Goal: Task Accomplishment & Management: Use online tool/utility

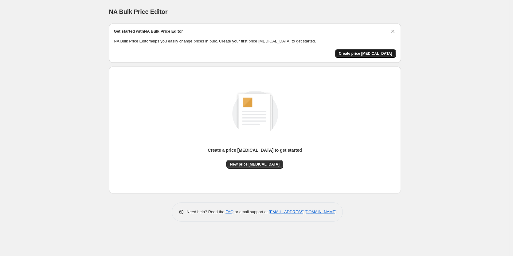
click at [369, 55] on span "Create price change job" at bounding box center [365, 53] width 53 height 5
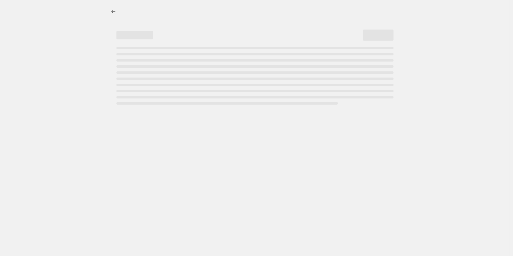
select select "percentage"
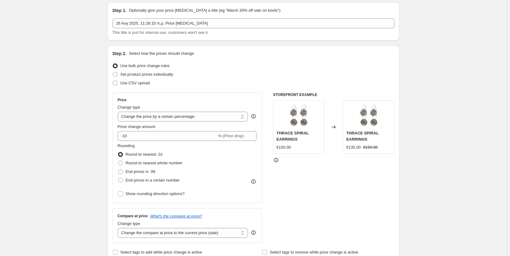
scroll to position [31, 0]
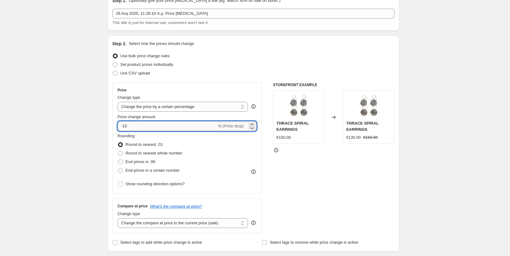
click at [147, 125] on input "-10" at bounding box center [167, 126] width 99 height 10
type input "-1"
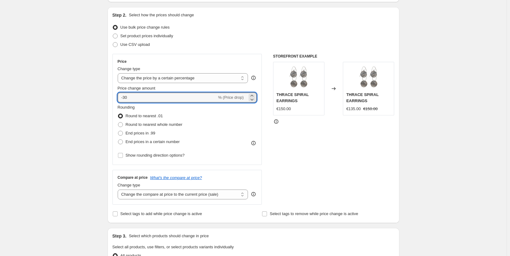
scroll to position [92, 0]
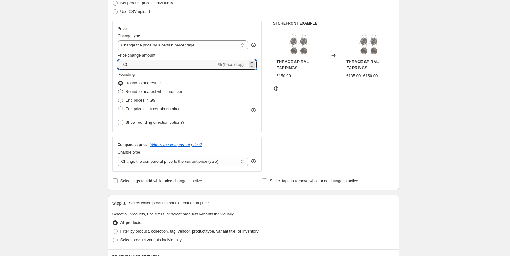
type input "-30"
click at [172, 89] on span "Round to nearest whole number" at bounding box center [154, 91] width 57 height 5
click at [118, 89] on input "Round to nearest whole number" at bounding box center [118, 89] width 0 height 0
radio input "true"
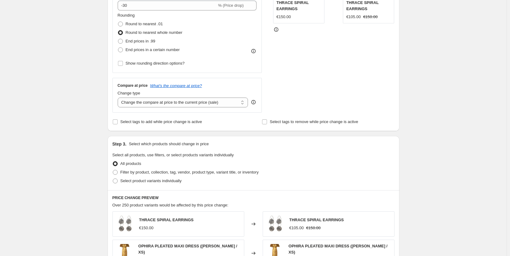
scroll to position [154, 0]
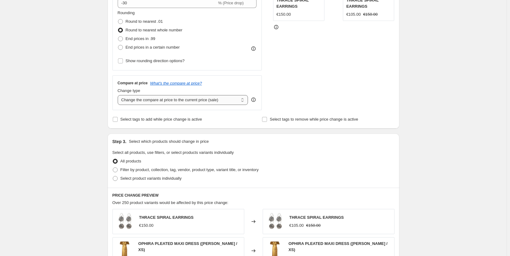
click at [232, 103] on select "Change the compare at price to the current price (sale) Change the compare at p…" at bounding box center [183, 100] width 131 height 10
click at [119, 95] on select "Change the compare at price to the current price (sale) Change the compare at p…" at bounding box center [183, 100] width 131 height 10
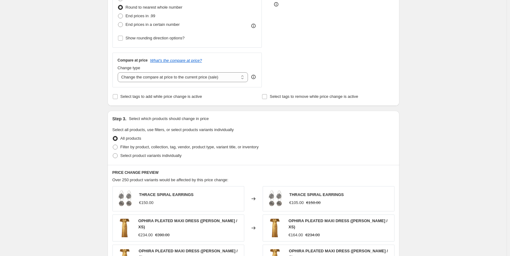
scroll to position [215, 0]
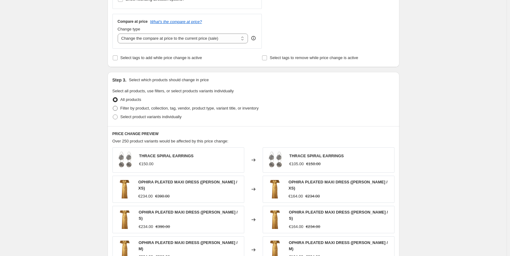
click at [115, 108] on span at bounding box center [115, 108] width 5 height 5
click at [113, 106] on input "Filter by product, collection, tag, vendor, product type, variant title, or inv…" at bounding box center [113, 106] width 0 height 0
radio input "true"
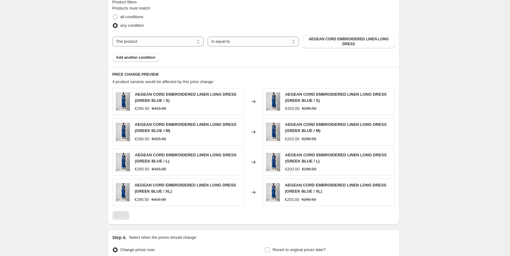
scroll to position [246, 0]
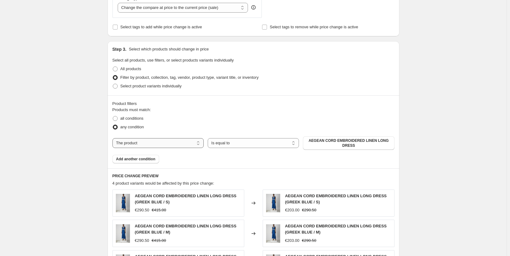
click at [165, 145] on select "The product The product's collection The product's tag The product's vendor The…" at bounding box center [158, 143] width 91 height 10
click at [149, 162] on button "Add another condition" at bounding box center [136, 159] width 47 height 9
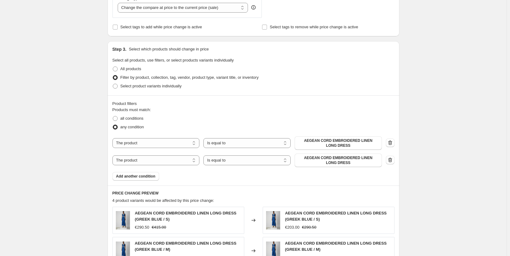
scroll to position [307, 0]
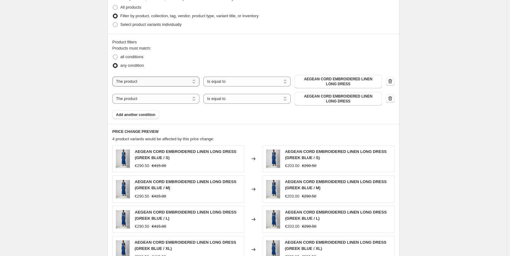
click at [167, 78] on select "The product The product's collection The product's tag The product's vendor The…" at bounding box center [156, 82] width 87 height 10
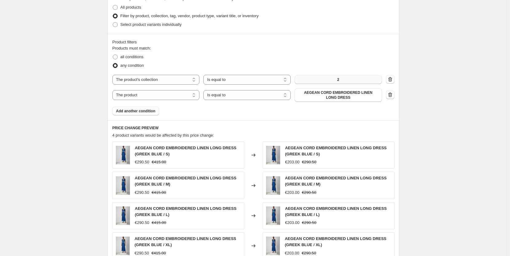
click at [354, 79] on button "2" at bounding box center [338, 79] width 87 height 9
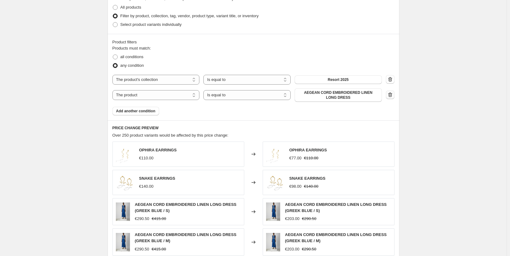
click at [393, 93] on icon "button" at bounding box center [390, 95] width 6 height 6
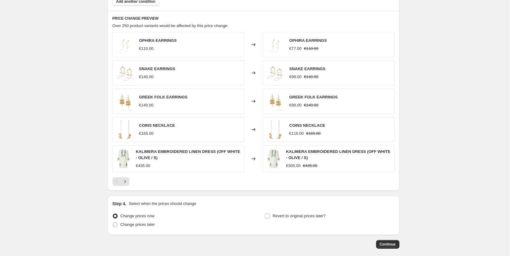
scroll to position [430, 0]
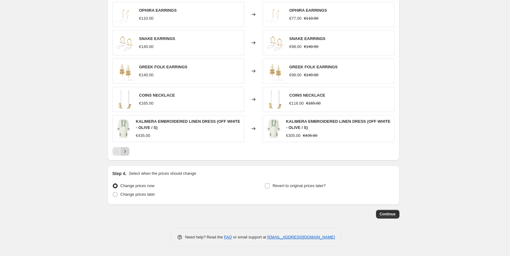
click at [125, 152] on icon "Next" at bounding box center [125, 151] width 6 height 6
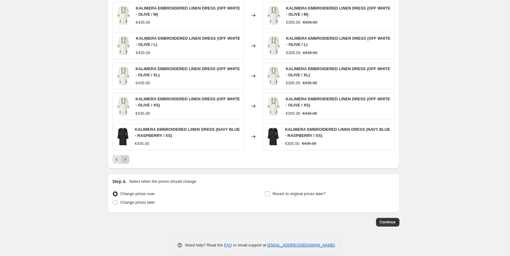
click at [128, 161] on icon "Next" at bounding box center [125, 159] width 6 height 6
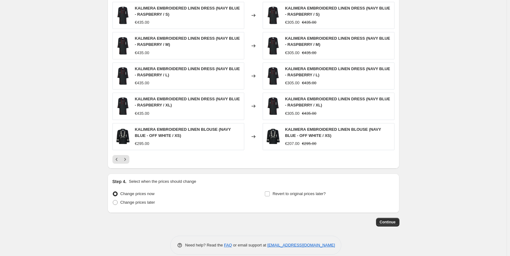
click at [174, 141] on div "€295.00" at bounding box center [188, 143] width 106 height 6
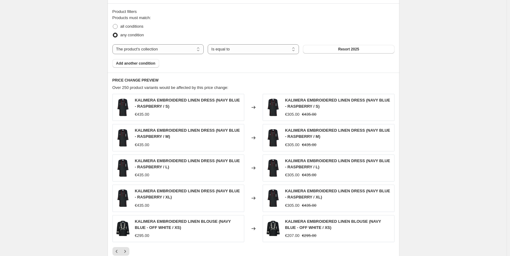
scroll to position [338, 0]
click at [255, 138] on icon at bounding box center [253, 137] width 4 height 3
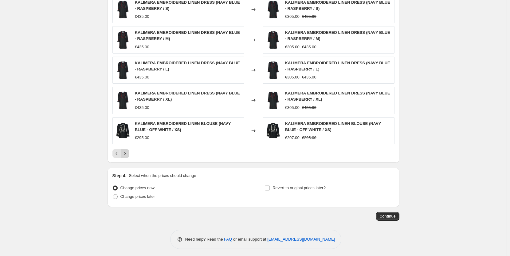
scroll to position [438, 0]
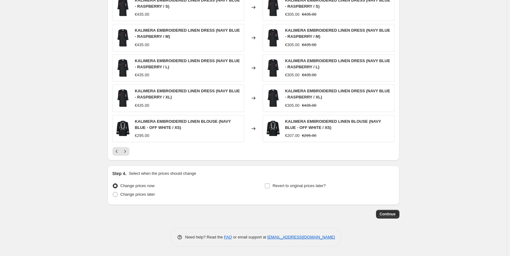
click at [126, 156] on div "PRICE CHANGE PREVIEW Over 250 product variants would be affected by this price …" at bounding box center [254, 67] width 292 height 188
click at [127, 154] on icon "Next" at bounding box center [125, 151] width 6 height 6
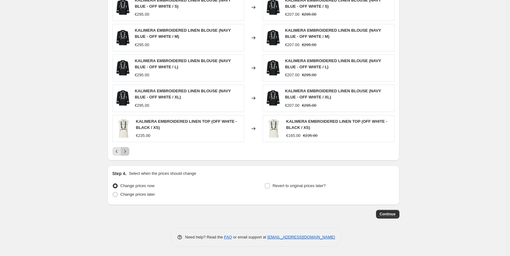
click at [127, 154] on icon "Next" at bounding box center [125, 151] width 6 height 6
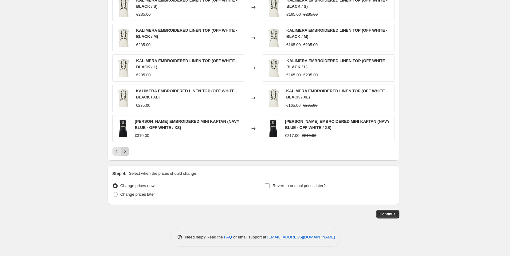
click at [127, 154] on icon "Next" at bounding box center [125, 151] width 6 height 6
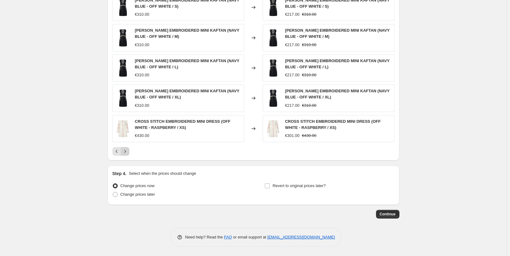
click at [127, 154] on icon "Next" at bounding box center [125, 151] width 6 height 6
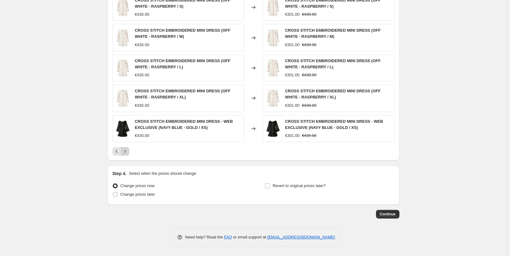
click at [127, 154] on icon "Next" at bounding box center [125, 151] width 6 height 6
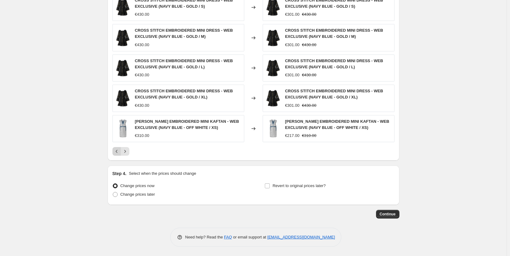
click at [116, 152] on icon "Previous" at bounding box center [117, 151] width 6 height 6
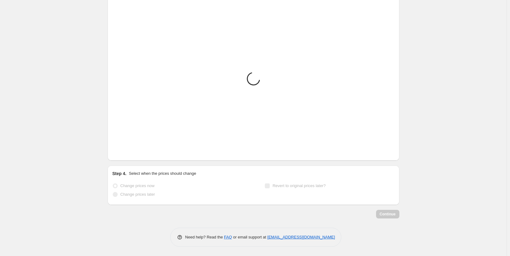
click at [116, 152] on icon "Previous" at bounding box center [117, 151] width 6 height 6
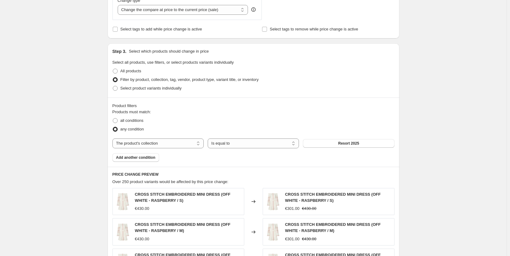
scroll to position [243, 0]
click at [150, 154] on button "Add another condition" at bounding box center [136, 157] width 47 height 9
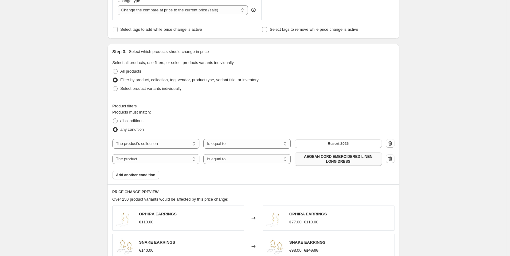
click at [320, 157] on span "AEGEAN CORD EMBROIDERED LINEN LONG DRESS" at bounding box center [338, 159] width 80 height 10
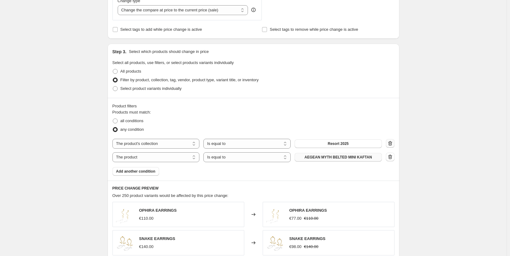
click at [391, 142] on icon "button" at bounding box center [390, 143] width 4 height 5
select select "product"
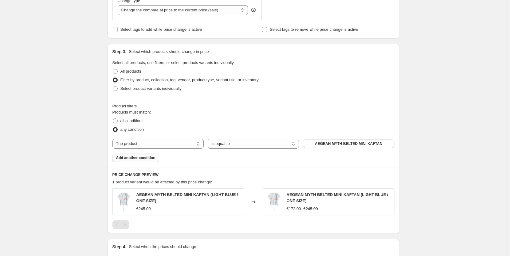
click at [123, 158] on span "Add another condition" at bounding box center [135, 157] width 39 height 5
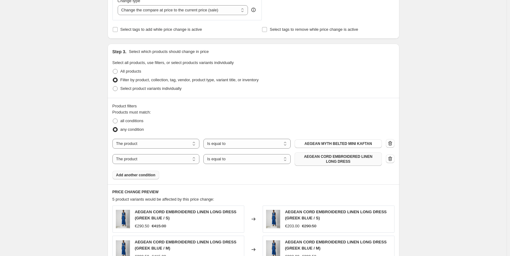
click at [373, 156] on span "AEGEAN CORD EMBROIDERED LINEN LONG DRESS" at bounding box center [338, 159] width 80 height 10
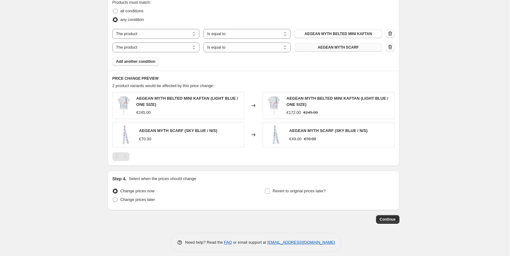
scroll to position [358, 0]
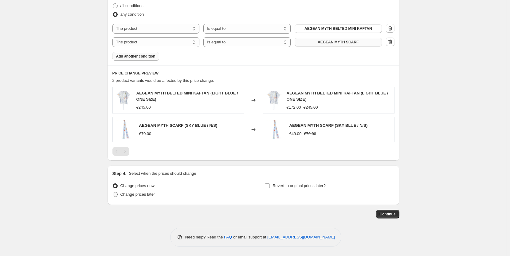
click at [118, 196] on span at bounding box center [115, 194] width 5 height 5
click at [113, 192] on input "Change prices later" at bounding box center [113, 192] width 0 height 0
radio input "true"
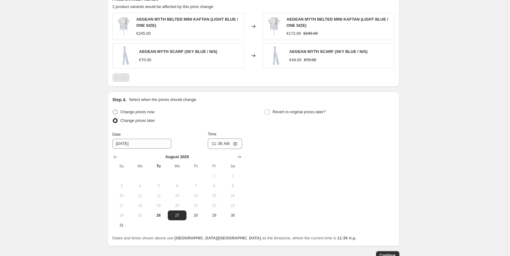
scroll to position [473, 0]
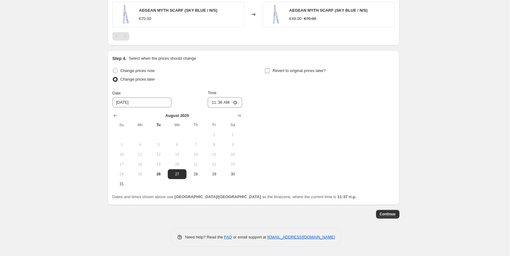
click at [272, 71] on label "Revert to original prices later?" at bounding box center [295, 70] width 61 height 9
click at [270, 71] on input "Revert to original prices later?" at bounding box center [267, 70] width 5 height 5
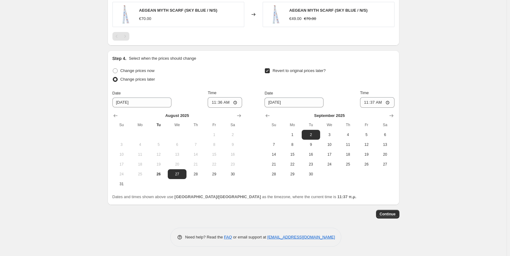
click at [272, 71] on label "Revert to original prices later?" at bounding box center [295, 70] width 61 height 9
click at [270, 71] on input "Revert to original prices later?" at bounding box center [267, 70] width 5 height 5
checkbox input "false"
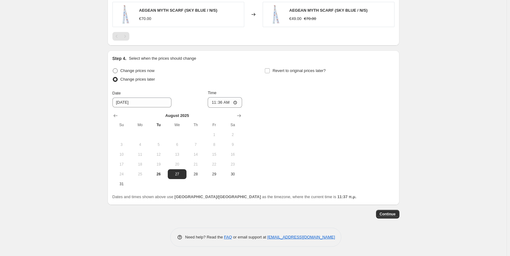
click at [115, 73] on span at bounding box center [115, 70] width 5 height 5
click at [113, 69] on input "Change prices now" at bounding box center [113, 68] width 0 height 0
radio input "true"
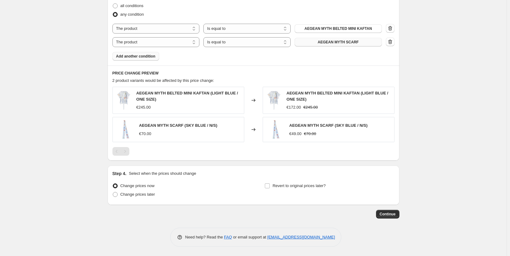
scroll to position [358, 0]
click at [392, 213] on span "Continue" at bounding box center [388, 213] width 16 height 5
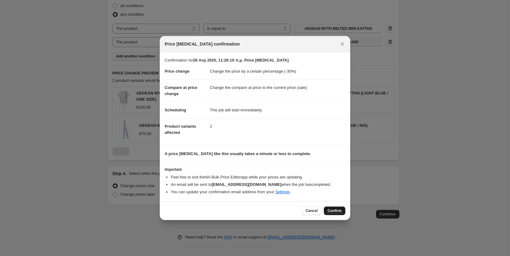
click at [337, 211] on span "Confirm" at bounding box center [335, 210] width 14 height 5
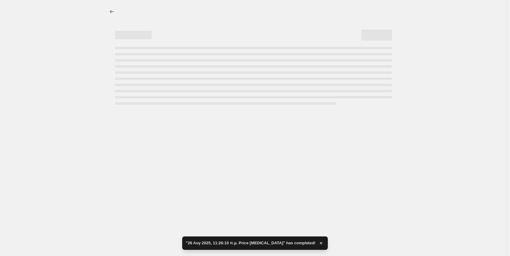
select select "percentage"
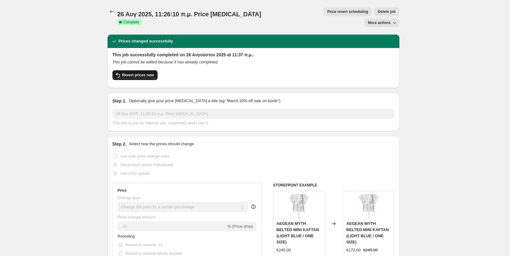
click at [139, 70] on button "Revert prices now" at bounding box center [135, 75] width 45 height 10
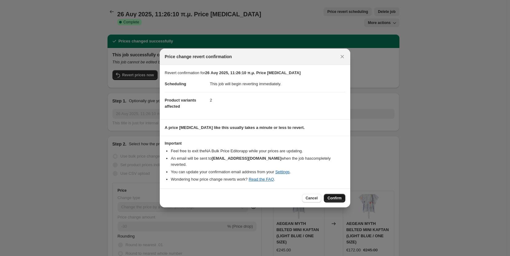
click at [334, 198] on button "Confirm" at bounding box center [335, 198] width 22 height 9
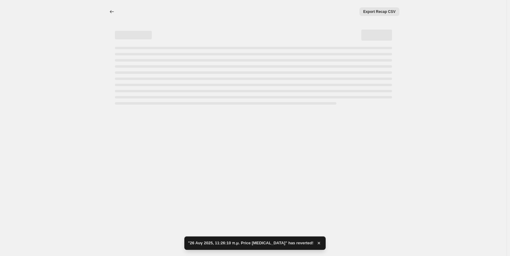
select select "percentage"
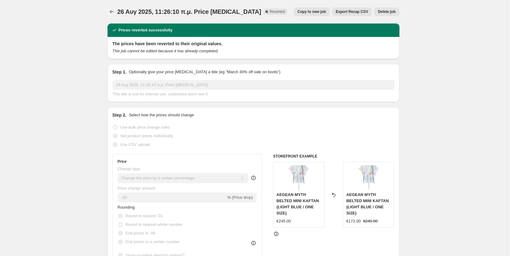
click at [270, 45] on h2 "The prices have been reverted to their original values." at bounding box center [254, 44] width 282 height 6
click at [387, 11] on span "Delete job" at bounding box center [387, 11] width 18 height 5
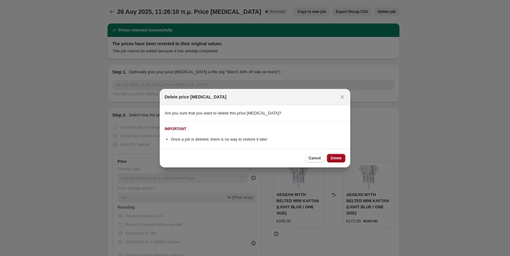
click at [339, 155] on button "Delete" at bounding box center [336, 158] width 18 height 9
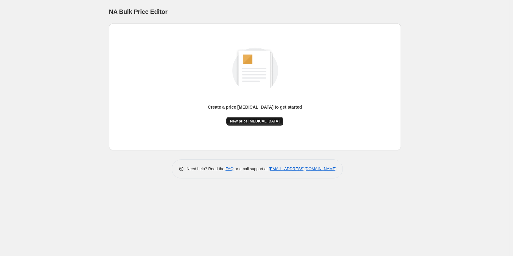
click at [249, 123] on span "New price change job" at bounding box center [254, 121] width 49 height 5
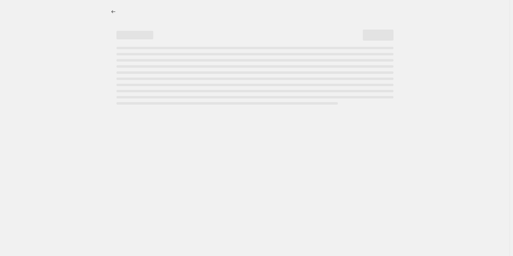
select select "percentage"
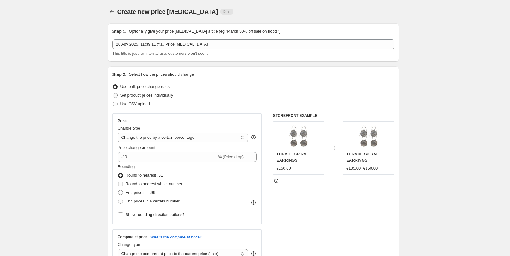
click at [161, 95] on span "Set product prices individually" at bounding box center [147, 95] width 53 height 5
click at [113, 93] on input "Set product prices individually" at bounding box center [113, 93] width 0 height 0
radio input "true"
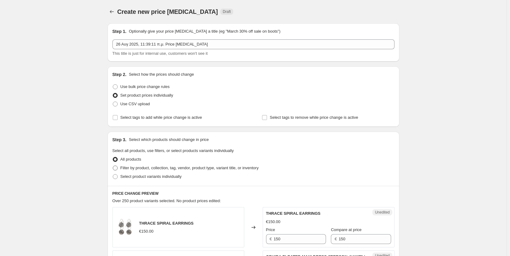
click at [172, 171] on span "Filter by product, collection, tag, vendor, product type, variant title, or inv…" at bounding box center [190, 168] width 138 height 6
click at [113, 166] on input "Filter by product, collection, tag, vendor, product type, variant title, or inv…" at bounding box center [113, 165] width 0 height 0
radio input "true"
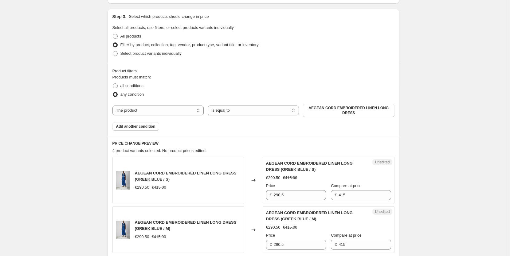
scroll to position [31, 0]
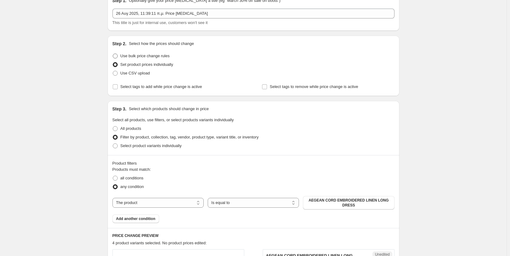
click at [116, 54] on span at bounding box center [115, 55] width 5 height 5
click at [113, 54] on input "Use bulk price change rules" at bounding box center [113, 53] width 0 height 0
radio input "true"
select select "percentage"
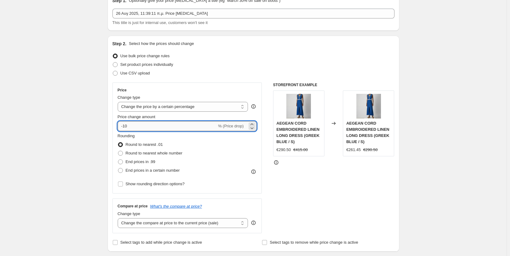
click at [158, 126] on input "-10" at bounding box center [167, 126] width 99 height 10
type input "-1"
type input "-30"
drag, startPoint x: 170, startPoint y: 153, endPoint x: 225, endPoint y: 136, distance: 57.6
click at [170, 153] on span "Round to nearest whole number" at bounding box center [154, 153] width 57 height 5
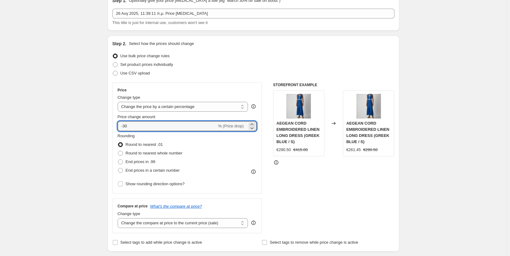
click at [118, 151] on input "Round to nearest whole number" at bounding box center [118, 151] width 0 height 0
radio input "true"
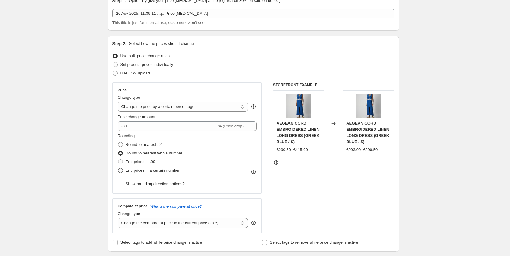
click at [171, 168] on span "End prices in a certain number" at bounding box center [153, 170] width 54 height 5
click at [118, 168] on input "End prices in a certain number" at bounding box center [118, 168] width 0 height 0
radio input "true"
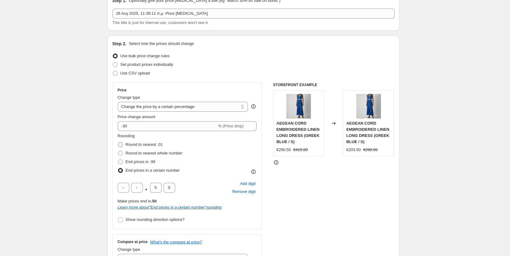
click at [152, 142] on span "Round to nearest .01" at bounding box center [144, 144] width 37 height 5
click at [118, 142] on input "Round to nearest .01" at bounding box center [118, 142] width 0 height 0
radio input "true"
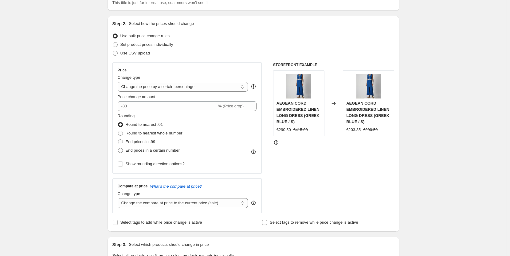
scroll to position [61, 0]
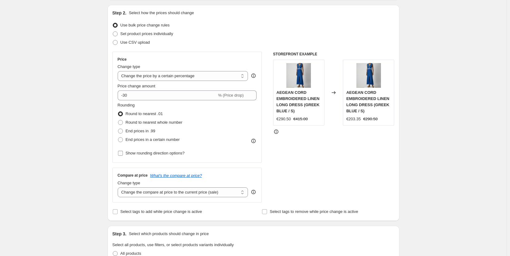
click at [122, 153] on input "Show rounding direction options?" at bounding box center [120, 153] width 5 height 5
checkbox input "true"
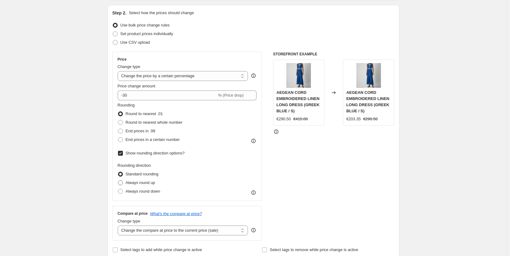
click at [134, 180] on span "Always round up" at bounding box center [141, 182] width 30 height 5
click at [118, 180] on input "Always round up" at bounding box center [118, 180] width 0 height 0
radio input "true"
click at [122, 190] on span at bounding box center [120, 191] width 5 height 5
click at [118, 189] on input "Always round down" at bounding box center [118, 189] width 0 height 0
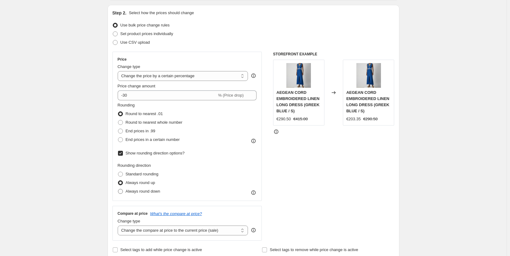
radio input "true"
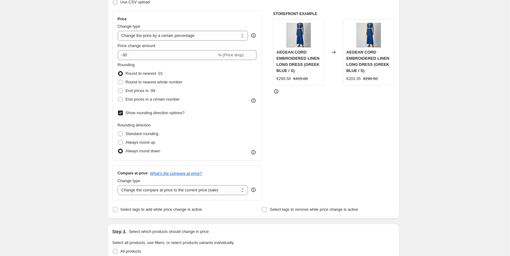
scroll to position [184, 0]
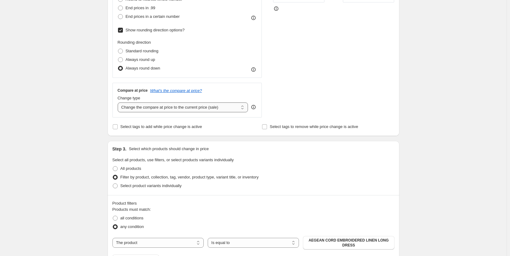
click at [207, 109] on select "Change the compare at price to the current price (sale) Change the compare at p…" at bounding box center [183, 107] width 131 height 10
click at [77, 115] on div "Create new price change job. This page is ready Create new price change job Dra…" at bounding box center [253, 168] width 507 height 705
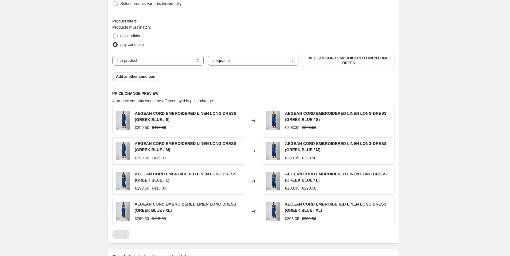
scroll to position [369, 0]
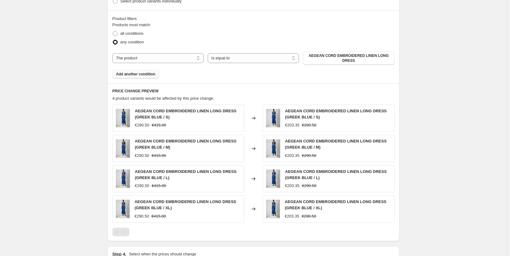
click at [131, 76] on span "Add another condition" at bounding box center [135, 74] width 39 height 5
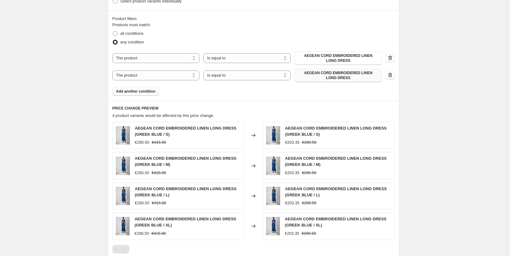
click at [311, 70] on button "AEGEAN CORD EMBROIDERED LINEN LONG DRESS" at bounding box center [338, 76] width 87 height 14
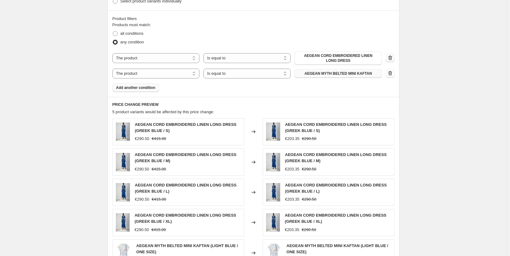
click at [393, 57] on icon "button" at bounding box center [390, 58] width 6 height 6
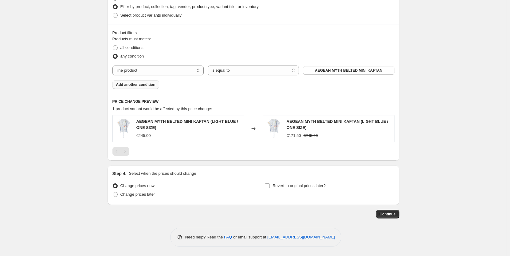
scroll to position [355, 0]
click at [140, 85] on span "Add another condition" at bounding box center [135, 84] width 39 height 5
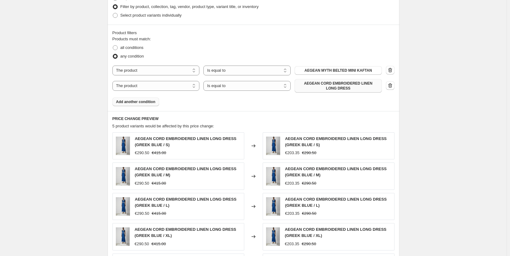
click at [342, 88] on span "AEGEAN CORD EMBROIDERED LINEN LONG DRESS" at bounding box center [338, 86] width 80 height 10
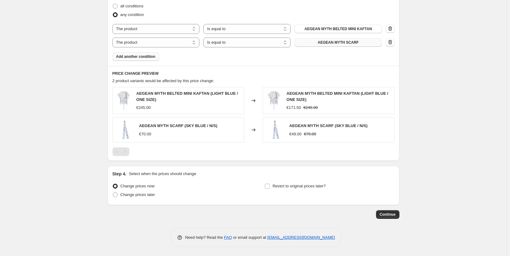
scroll to position [397, 0]
click at [386, 214] on span "Continue" at bounding box center [388, 213] width 16 height 5
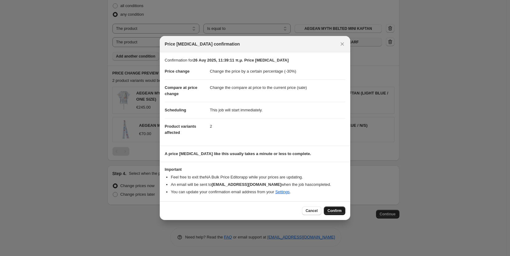
click at [334, 211] on span "Confirm" at bounding box center [335, 210] width 14 height 5
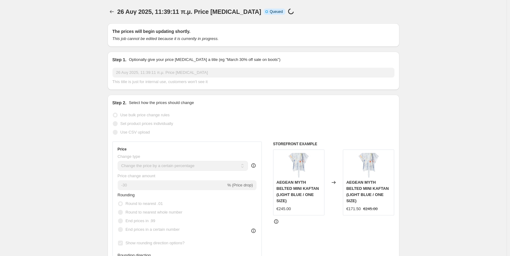
scroll to position [397, 0]
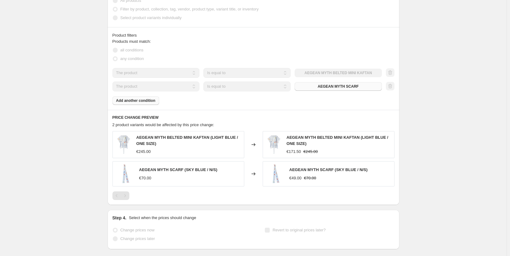
select select "percentage"
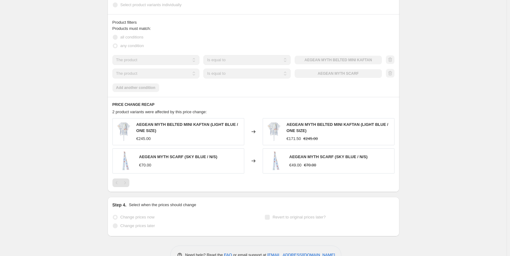
scroll to position [0, 0]
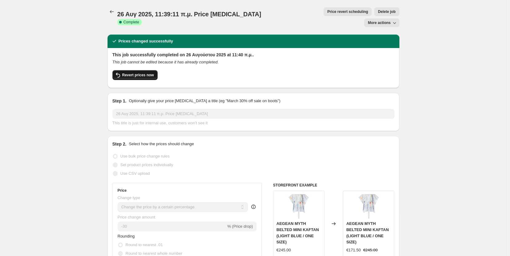
click at [129, 73] on span "Revert prices now" at bounding box center [138, 75] width 32 height 5
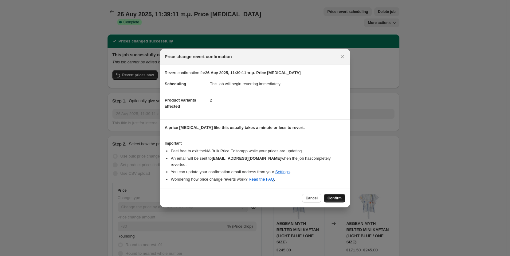
click at [329, 196] on span "Confirm" at bounding box center [335, 198] width 14 height 5
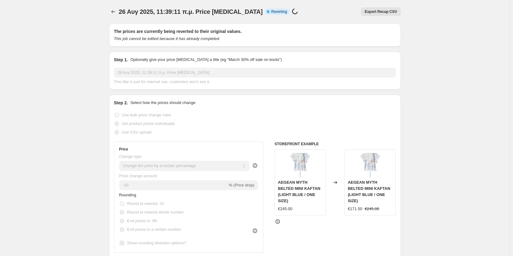
select select "percentage"
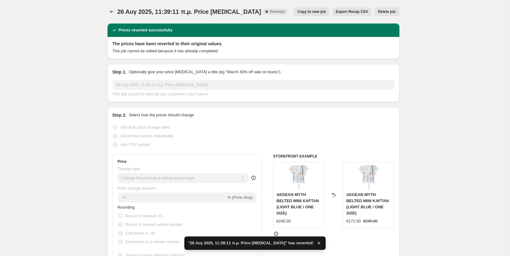
click at [383, 14] on span "Delete job" at bounding box center [387, 11] width 18 height 5
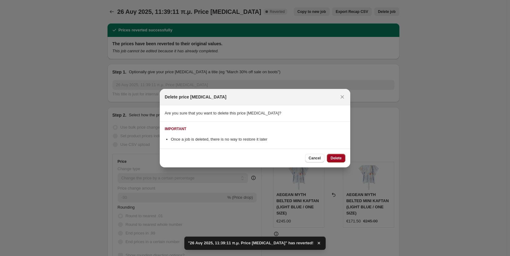
click at [336, 158] on span "Delete" at bounding box center [336, 158] width 11 height 5
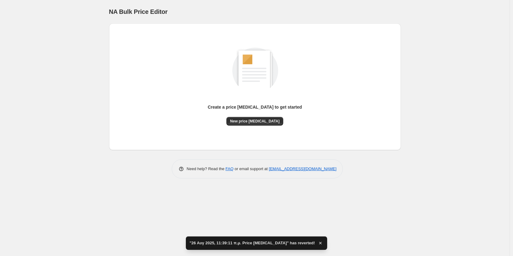
click at [124, 52] on div "Create a price change job to get started New price change job" at bounding box center [255, 79] width 282 height 91
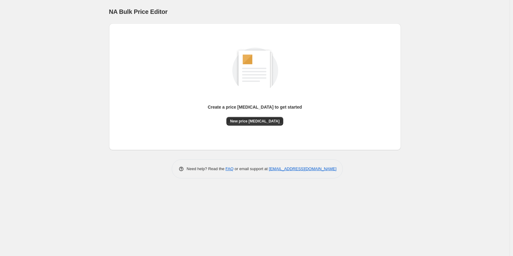
click at [250, 205] on div "NA Bulk Price Editor. This page is ready NA Bulk Price Editor Create a price ch…" at bounding box center [255, 128] width 510 height 256
